Goal: Complete application form: Complete application form

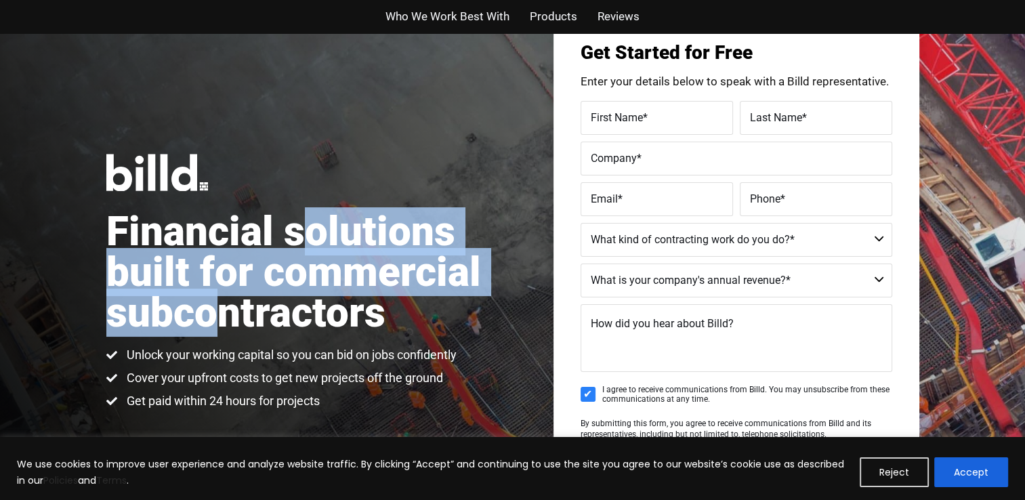
scroll to position [57, 0]
click at [785, 237] on select "Commercial Commercial and Residential Residential Not a Contractor" at bounding box center [737, 241] width 312 height 34
select select "Not a Contractor"
click at [581, 224] on select "Commercial Commercial and Residential Residential Not a Contractor" at bounding box center [737, 241] width 312 height 34
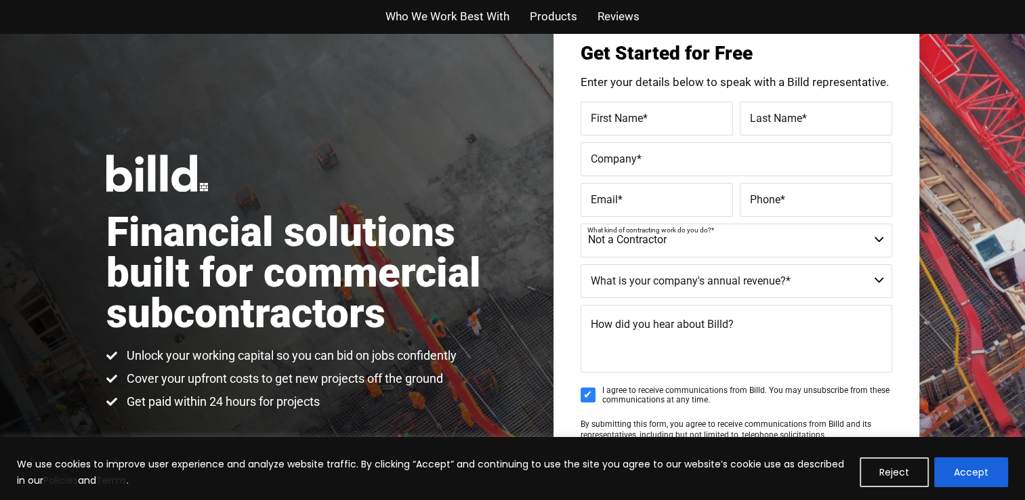
click at [653, 115] on label "First Name *" at bounding box center [657, 118] width 132 height 20
click at [653, 115] on input "First Name *" at bounding box center [657, 119] width 152 height 34
type input "[PERSON_NAME]"
type input "Nothing Is Unsellable LLC"
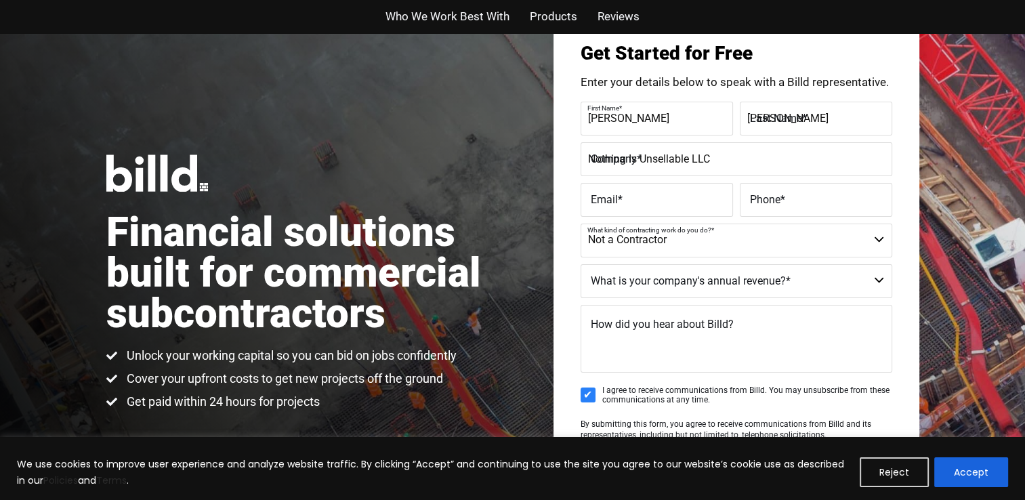
type input "[EMAIL_ADDRESS][DOMAIN_NAME]"
type input "[PHONE_NUMBER]"
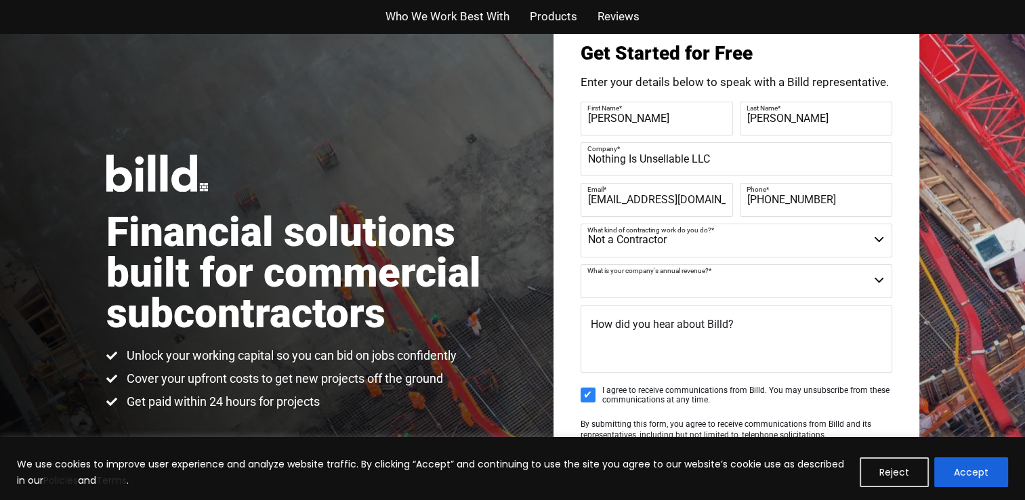
click at [716, 280] on select "$40M + $25M - $40M $8M - $25M $4M - $8M $2M - $4M $1M - $2M Less than $1M" at bounding box center [737, 281] width 312 height 34
select select "Less than $1M"
click at [581, 264] on select "$40M + $25M - $40M $8M - $25M $4M - $8M $2M - $4M $1M - $2M Less than $1M" at bounding box center [737, 281] width 312 height 34
click at [634, 346] on textarea "How did you hear about Billd?" at bounding box center [737, 339] width 312 height 68
type textarea "tv"
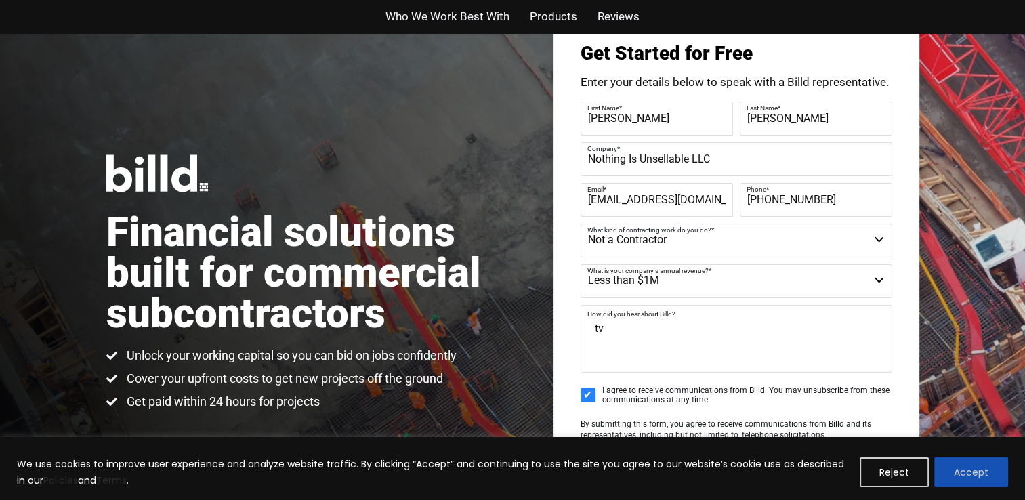
click at [943, 462] on button "Accept" at bounding box center [972, 472] width 74 height 30
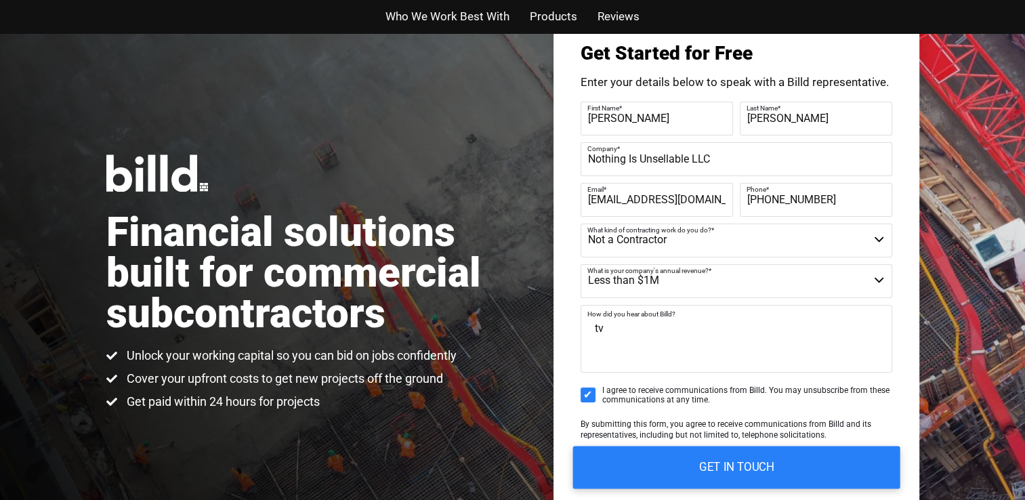
scroll to position [0, 0]
click at [770, 470] on input "GET IN TOUCH" at bounding box center [736, 467] width 327 height 43
